Goal: Feedback & Contribution: Leave review/rating

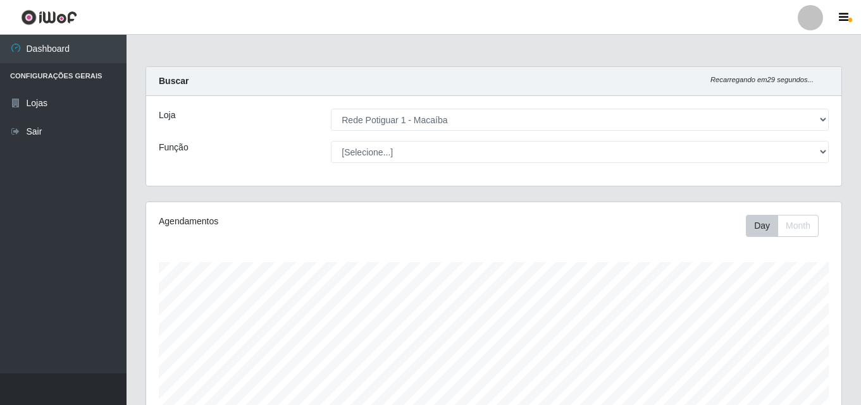
select select "100"
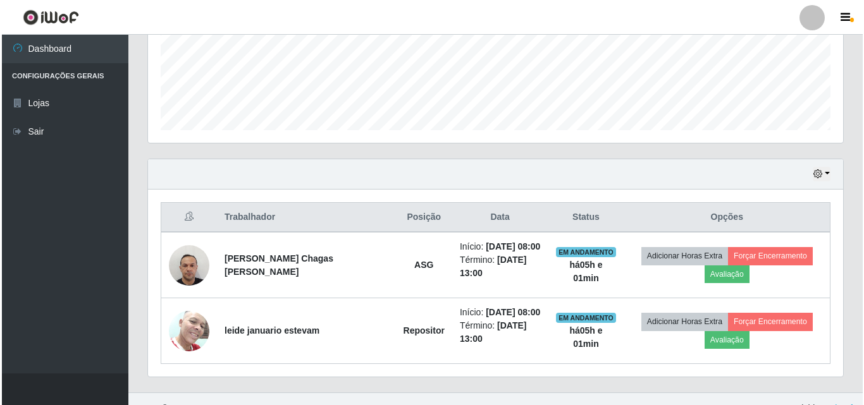
scroll to position [263, 695]
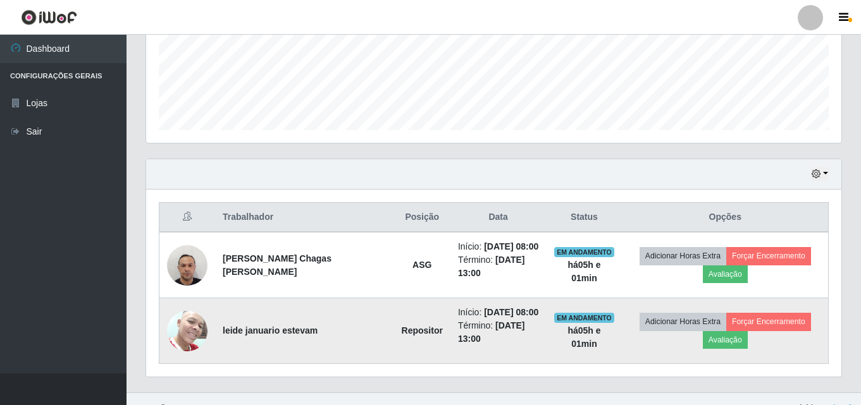
click at [184, 340] on img at bounding box center [187, 331] width 40 height 54
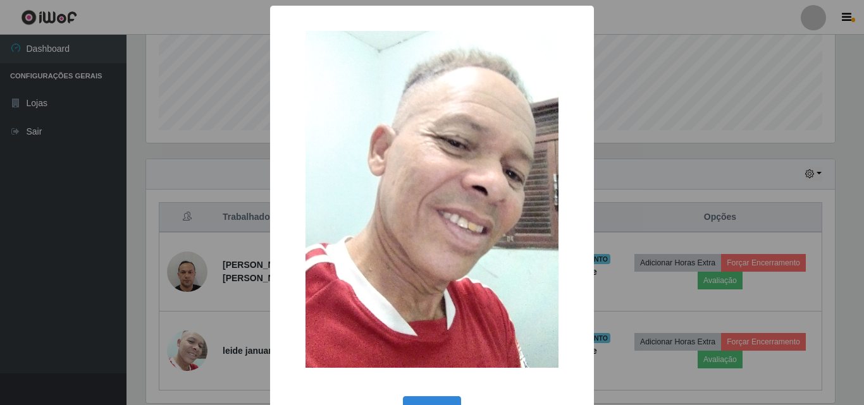
click at [185, 339] on div "× OK Cancel" at bounding box center [432, 202] width 864 height 405
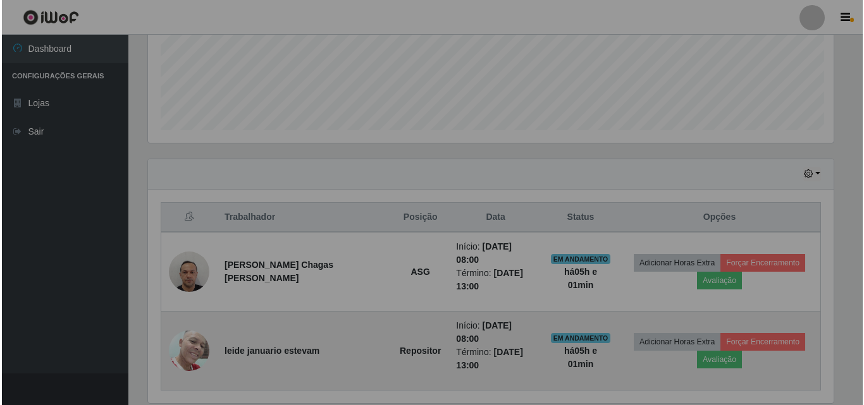
scroll to position [263, 695]
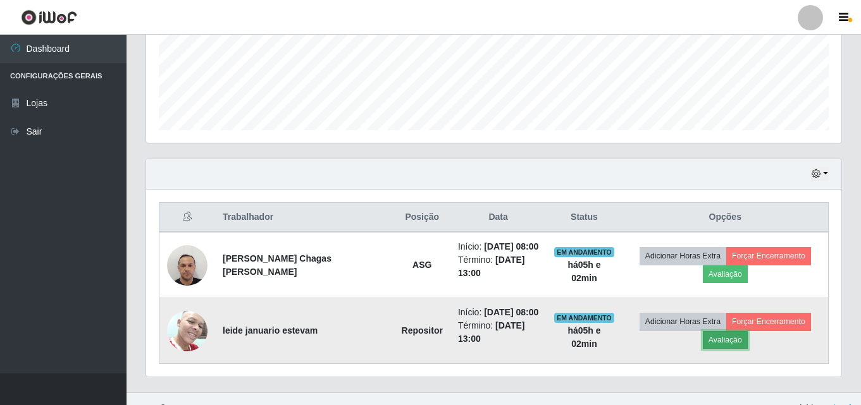
click at [730, 340] on button "Avaliação" at bounding box center [725, 340] width 45 height 18
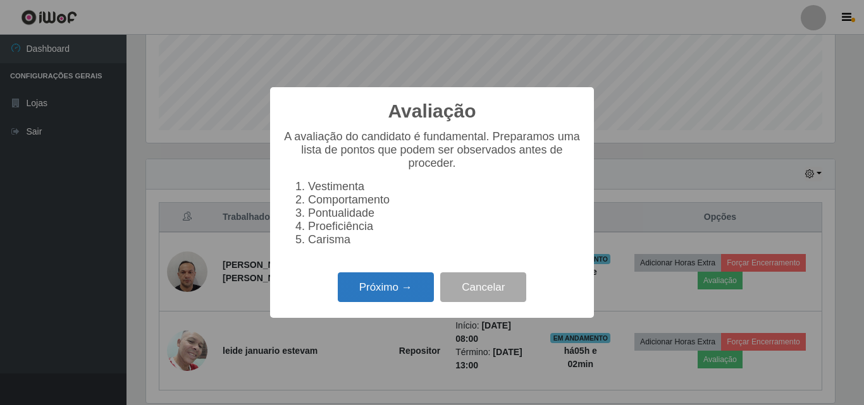
click at [418, 293] on button "Próximo →" at bounding box center [386, 288] width 96 height 30
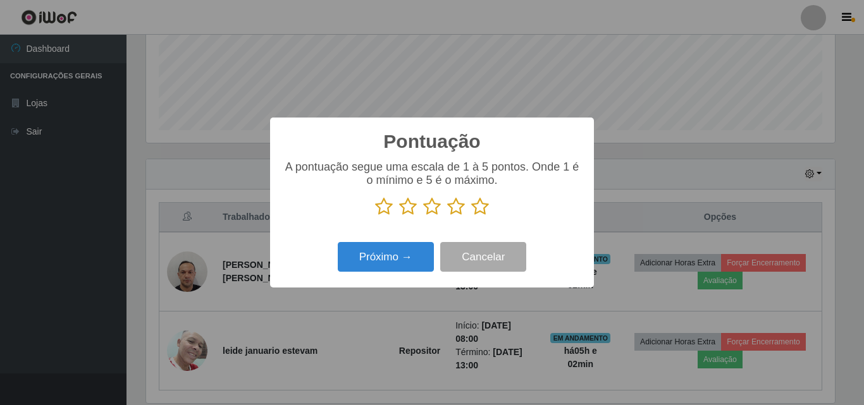
scroll to position [632276, 631850]
click at [481, 207] on icon at bounding box center [480, 206] width 18 height 19
click at [471, 216] on input "radio" at bounding box center [471, 216] width 0 height 0
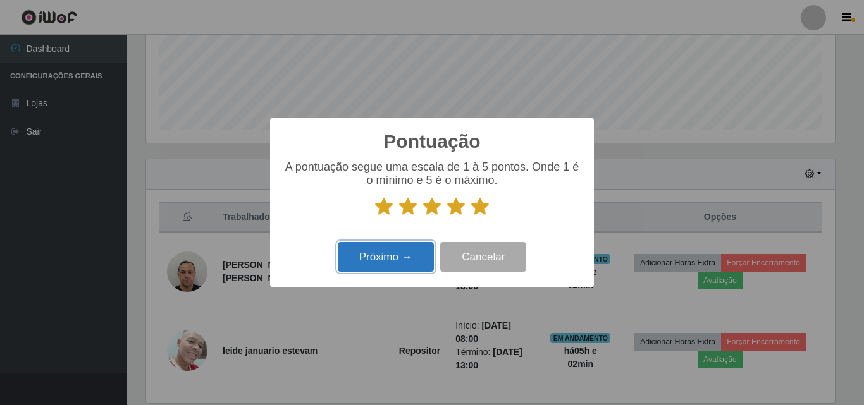
click at [414, 257] on button "Próximo →" at bounding box center [386, 257] width 96 height 30
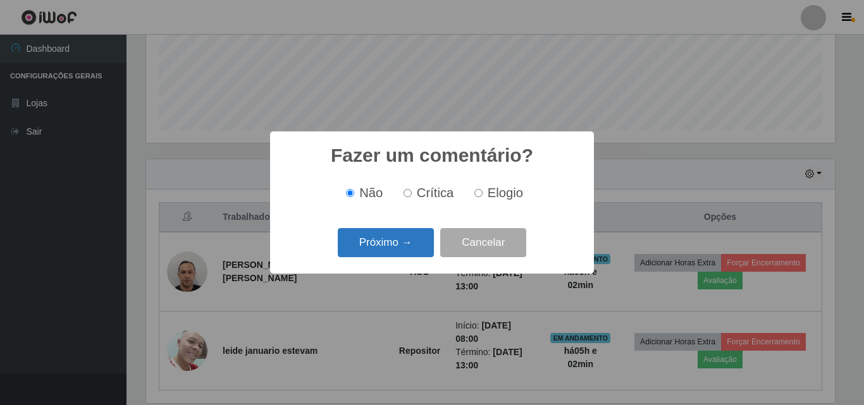
click at [412, 249] on button "Próximo →" at bounding box center [386, 243] width 96 height 30
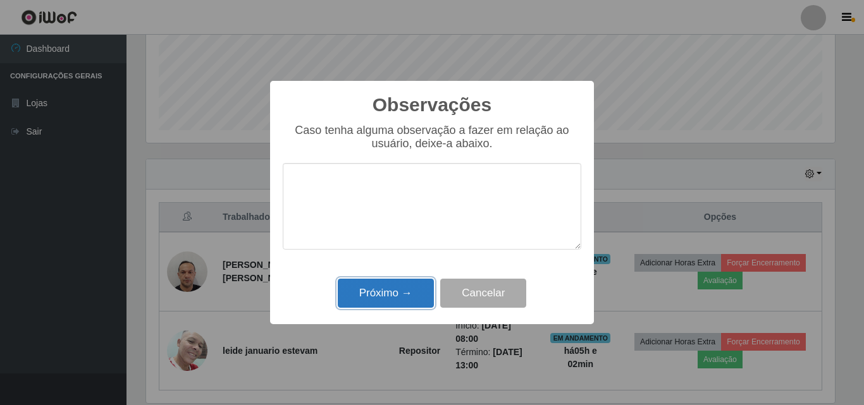
click at [404, 293] on button "Próximo →" at bounding box center [386, 294] width 96 height 30
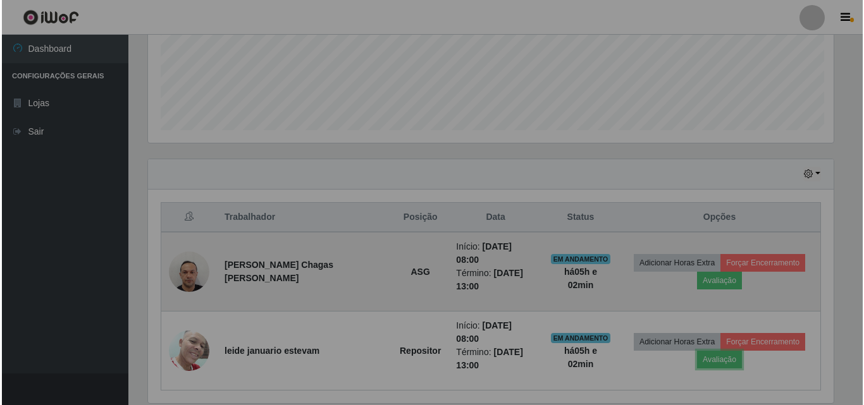
scroll to position [263, 695]
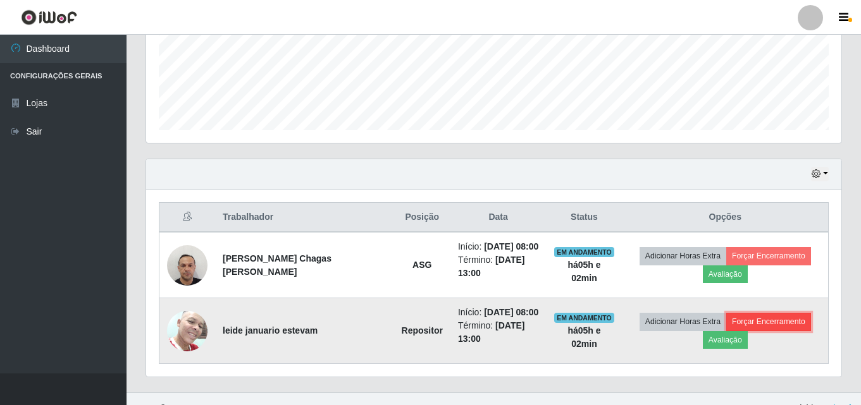
click at [755, 317] on button "Forçar Encerramento" at bounding box center [768, 322] width 85 height 18
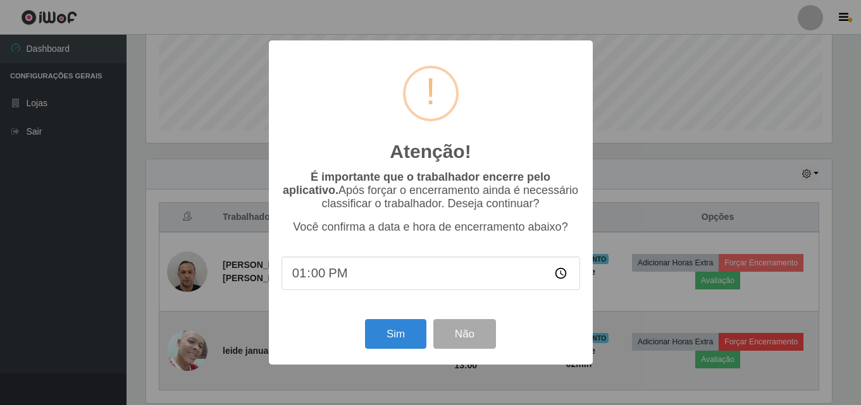
scroll to position [263, 689]
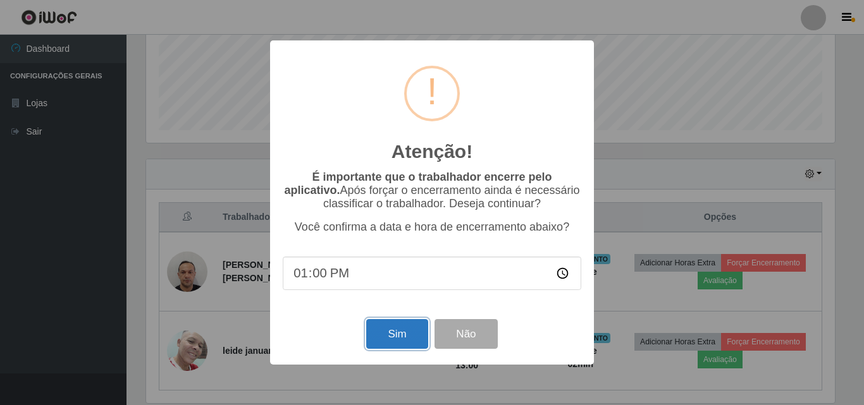
click at [407, 337] on button "Sim" at bounding box center [396, 334] width 61 height 30
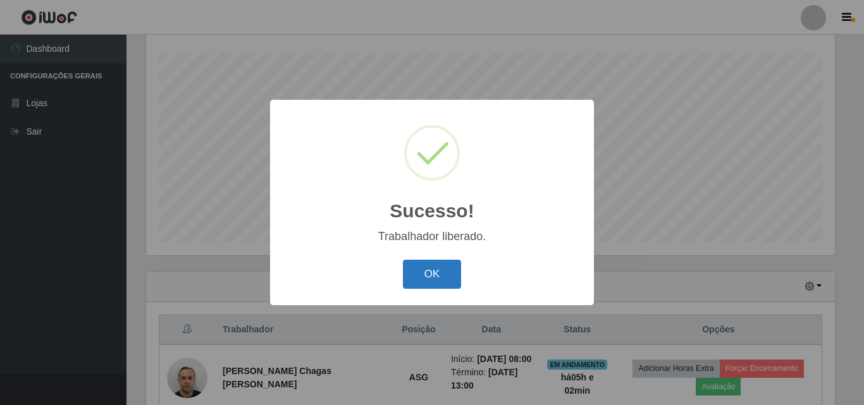
click at [424, 278] on button "OK" at bounding box center [432, 275] width 59 height 30
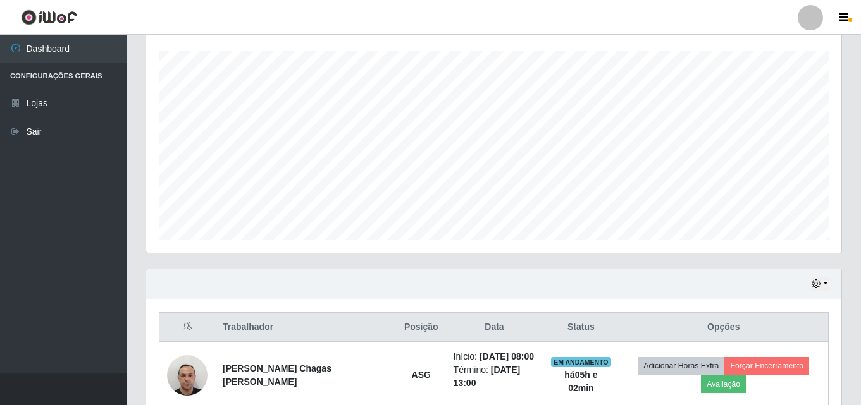
scroll to position [275, 0]
